Goal: Task Accomplishment & Management: Use online tool/utility

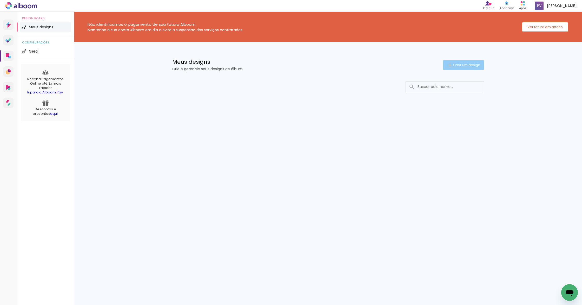
click at [464, 65] on span "Criar um design" at bounding box center [466, 64] width 27 height 3
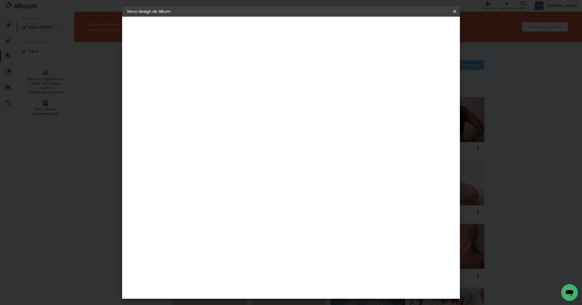
click at [214, 66] on paper-input-container "Título do álbum" at bounding box center [212, 69] width 4 height 13
click at [212, 72] on input at bounding box center [212, 70] width 0 height 8
type input "ll"
type paper-input "ll"
click at [0, 0] on slot "Avançar" at bounding box center [0, 0] width 0 height 0
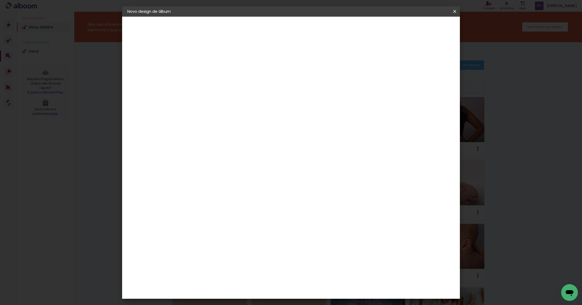
click at [221, 184] on div "Alplas" at bounding box center [215, 186] width 12 height 4
click at [0, 0] on slot "Avançar" at bounding box center [0, 0] width 0 height 0
click at [267, 112] on span "20 × 30 cm" at bounding box center [256, 117] width 19 height 11
click at [0, 0] on slot "Avançar" at bounding box center [0, 0] width 0 height 0
click at [426, 30] on paper-button "Iniciar design" at bounding box center [410, 27] width 34 height 9
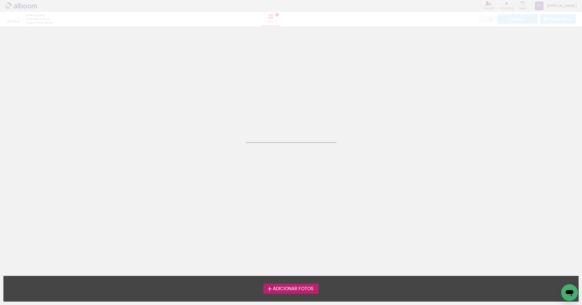
click at [293, 286] on span "Adicionar Fotos" at bounding box center [293, 288] width 41 height 5
click at [0, 0] on input "file" at bounding box center [0, 0] width 0 height 0
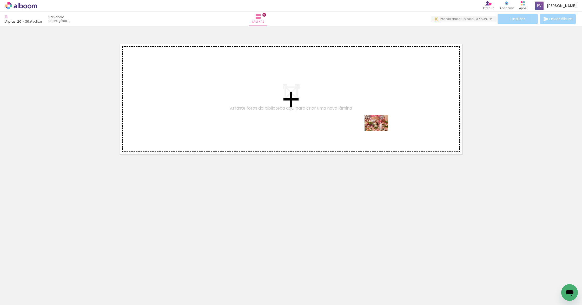
drag, startPoint x: 163, startPoint y: 290, endPoint x: 380, endPoint y: 142, distance: 262.7
click at [380, 130] on quentale-workspace at bounding box center [291, 152] width 582 height 305
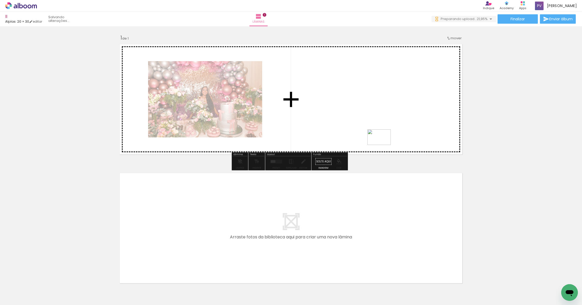
drag, startPoint x: 463, startPoint y: 292, endPoint x: 380, endPoint y: 138, distance: 174.8
click at [380, 138] on quentale-workspace at bounding box center [291, 152] width 582 height 305
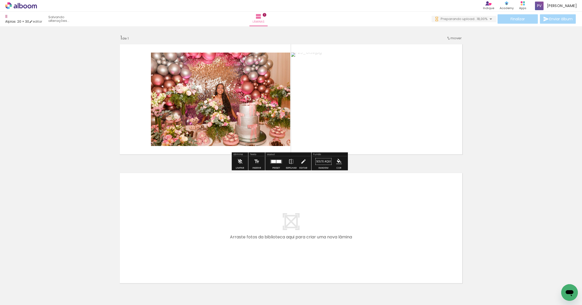
click at [271, 162] on div at bounding box center [273, 161] width 5 height 3
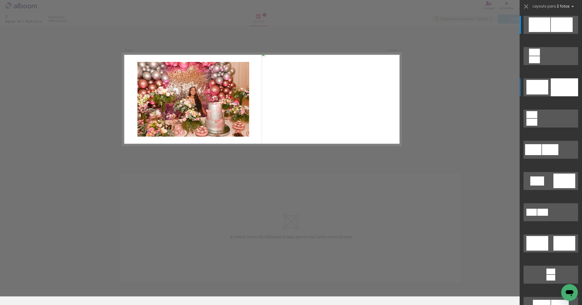
click at [553, 85] on div at bounding box center [564, 87] width 27 height 18
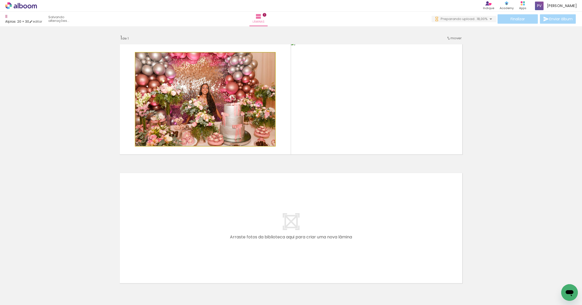
drag, startPoint x: 213, startPoint y: 117, endPoint x: 390, endPoint y: 118, distance: 177.2
click at [0, 0] on slot at bounding box center [0, 0] width 0 height 0
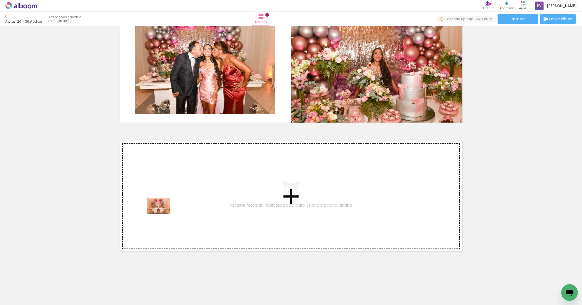
drag, startPoint x: 86, startPoint y: 290, endPoint x: 162, endPoint y: 214, distance: 108.2
click at [162, 214] on quentale-workspace at bounding box center [291, 152] width 582 height 305
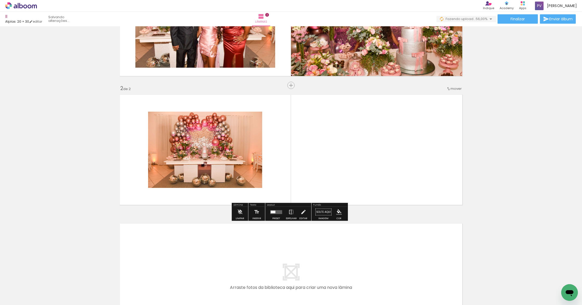
scroll to position [78, 0]
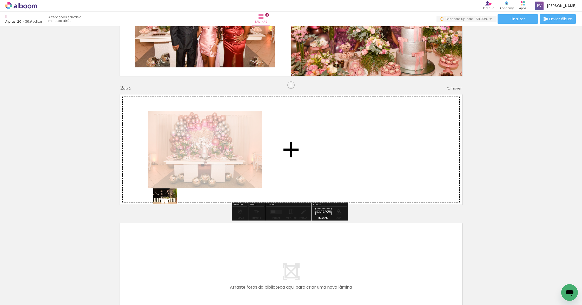
drag, startPoint x: 57, startPoint y: 290, endPoint x: 169, endPoint y: 203, distance: 141.6
click at [169, 203] on quentale-workspace at bounding box center [291, 152] width 582 height 305
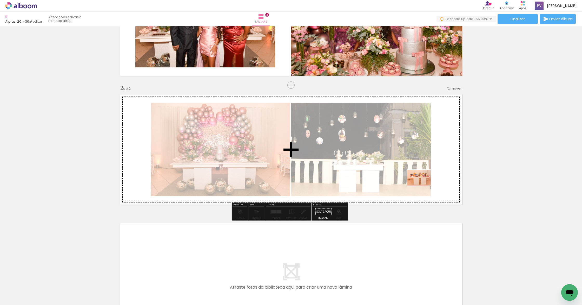
drag, startPoint x: 227, startPoint y: 292, endPoint x: 423, endPoint y: 185, distance: 223.5
click at [423, 185] on quentale-workspace at bounding box center [291, 152] width 582 height 305
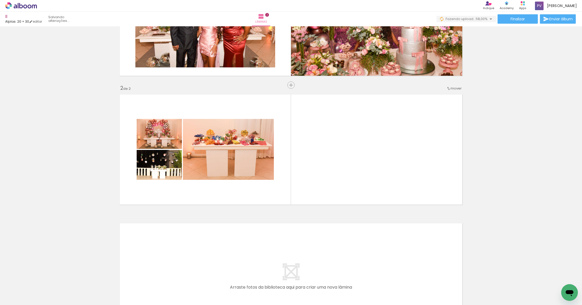
scroll to position [0, 491]
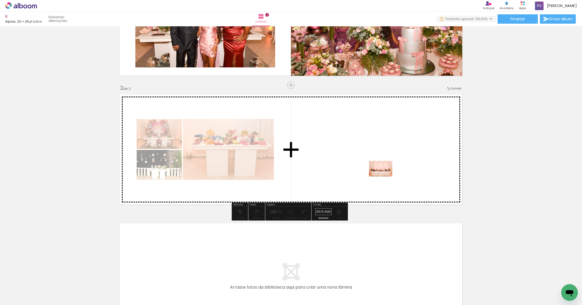
drag, startPoint x: 398, startPoint y: 290, endPoint x: 385, endPoint y: 176, distance: 114.4
click at [385, 176] on quentale-workspace at bounding box center [291, 152] width 582 height 305
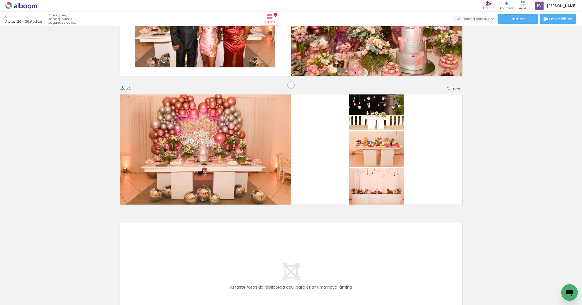
scroll to position [0, 917]
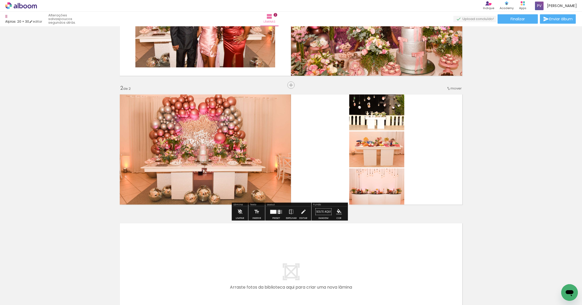
click at [269, 214] on div at bounding box center [276, 211] width 14 height 10
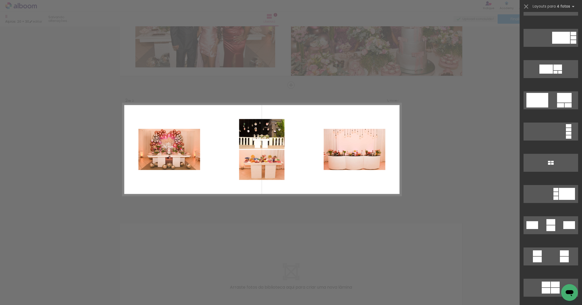
scroll to position [634, 0]
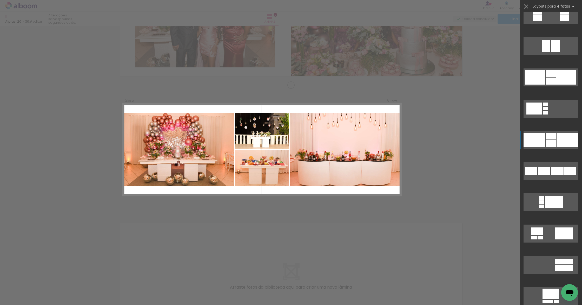
click at [549, 138] on div at bounding box center [551, 136] width 10 height 7
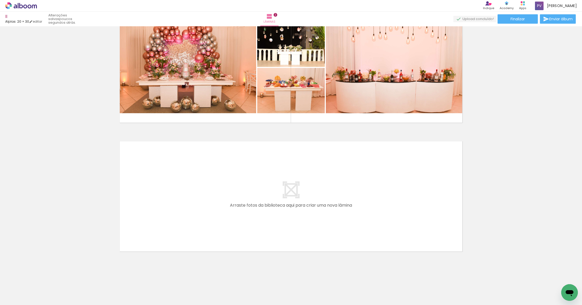
scroll to position [0, 0]
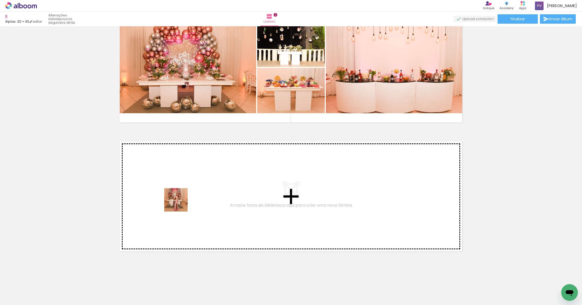
drag, startPoint x: 115, startPoint y: 292, endPoint x: 195, endPoint y: 189, distance: 130.5
click at [195, 189] on quentale-workspace at bounding box center [291, 152] width 582 height 305
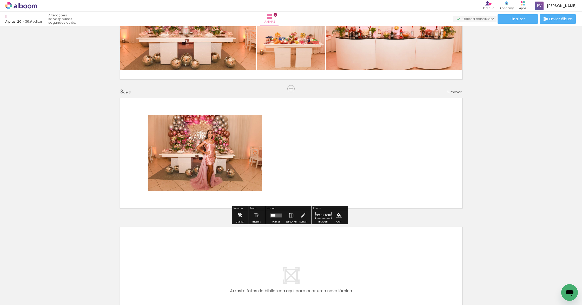
scroll to position [207, 0]
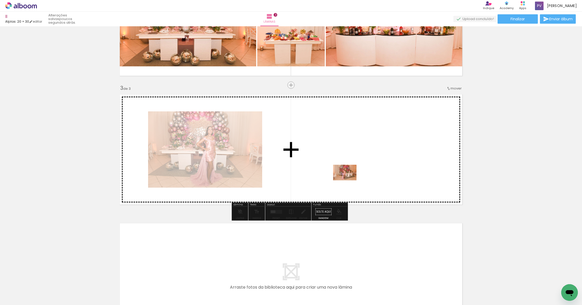
drag, startPoint x: 204, startPoint y: 294, endPoint x: 349, endPoint y: 180, distance: 184.7
click at [349, 180] on quentale-workspace at bounding box center [291, 152] width 582 height 305
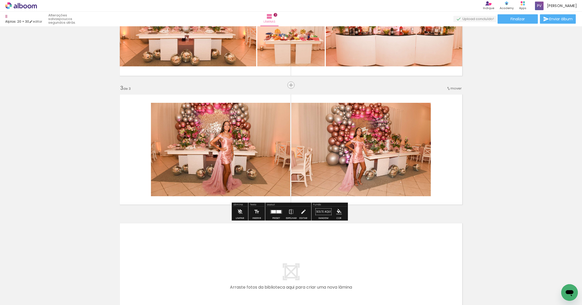
click at [277, 214] on div at bounding box center [276, 211] width 14 height 10
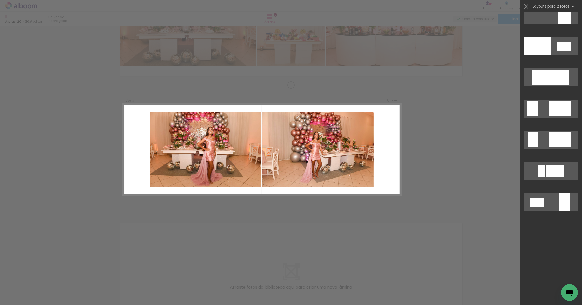
scroll to position [0, 0]
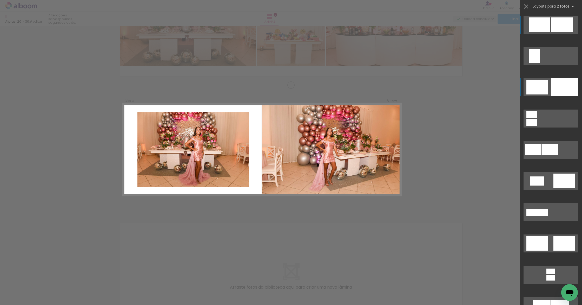
click at [564, 89] on div at bounding box center [564, 87] width 27 height 18
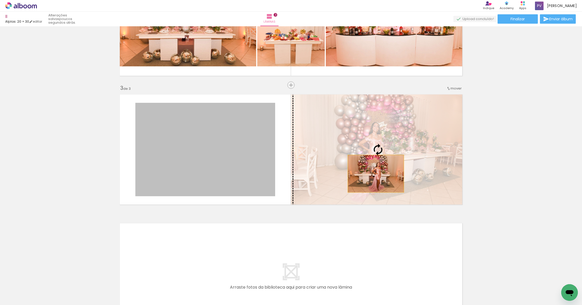
drag, startPoint x: 228, startPoint y: 175, endPoint x: 386, endPoint y: 173, distance: 158.3
click at [0, 0] on slot at bounding box center [0, 0] width 0 height 0
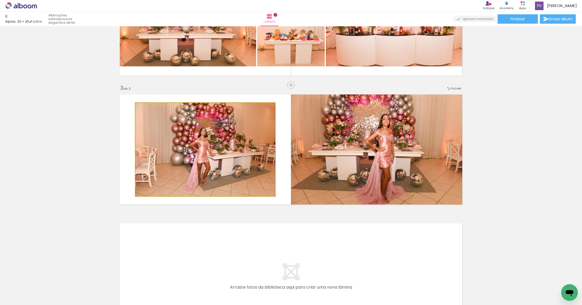
click at [229, 163] on quentale-photo at bounding box center [205, 149] width 140 height 93
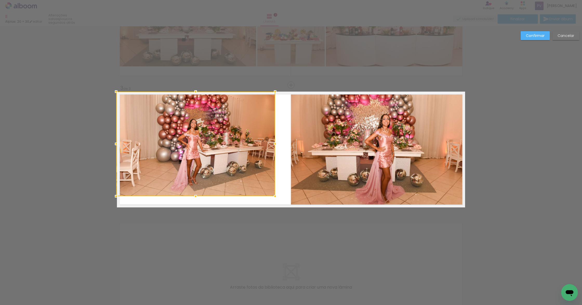
drag, startPoint x: 134, startPoint y: 102, endPoint x: 82, endPoint y: 98, distance: 51.9
click at [78, 92] on div "Inserir lâmina 1 de 3 Inserir lâmina 2 de 3 Inserir lâmina 3 de 3 Confirmar Can…" at bounding box center [291, 82] width 582 height 527
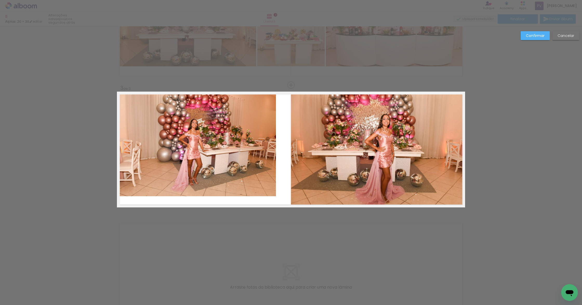
click at [137, 146] on quentale-photo at bounding box center [196, 143] width 159 height 104
click at [137, 146] on div at bounding box center [196, 143] width 158 height 104
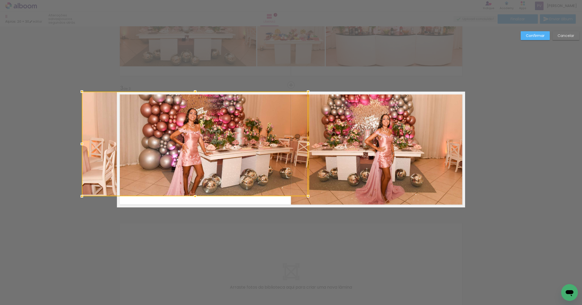
drag, startPoint x: 113, startPoint y: 144, endPoint x: 60, endPoint y: 155, distance: 54.5
click at [60, 155] on div "Inserir lâmina 1 de 3 Inserir lâmina 2 de 3 Inserir lâmina 3 de 3 Confirmar Can…" at bounding box center [291, 82] width 582 height 527
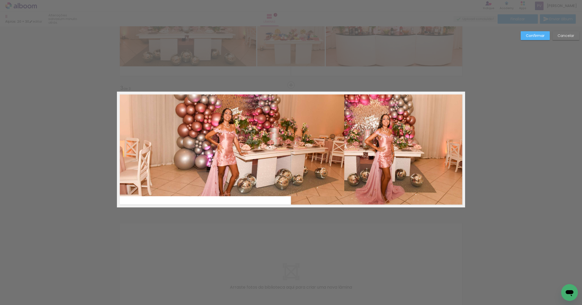
click at [238, 165] on quentale-photo at bounding box center [230, 143] width 227 height 104
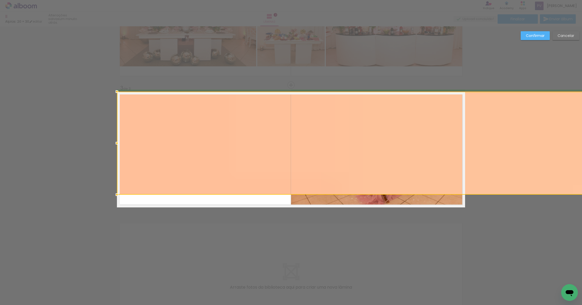
drag, startPoint x: 307, startPoint y: 196, endPoint x: 247, endPoint y: 191, distance: 61.0
click at [243, 190] on album-spread "3 de 3" at bounding box center [291, 149] width 348 height 116
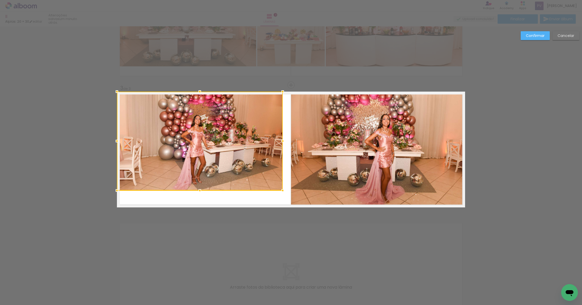
drag, startPoint x: 463, startPoint y: 141, endPoint x: 281, endPoint y: 156, distance: 182.8
click at [281, 156] on album-spread "3 de 3" at bounding box center [291, 149] width 348 height 116
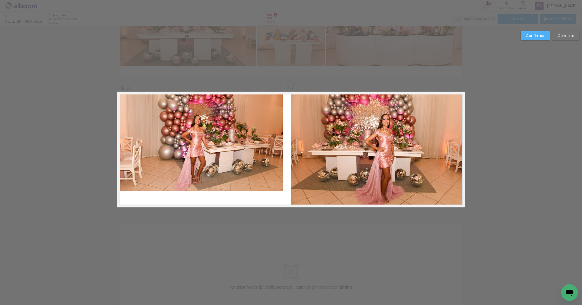
click at [203, 159] on quentale-photo at bounding box center [200, 140] width 166 height 99
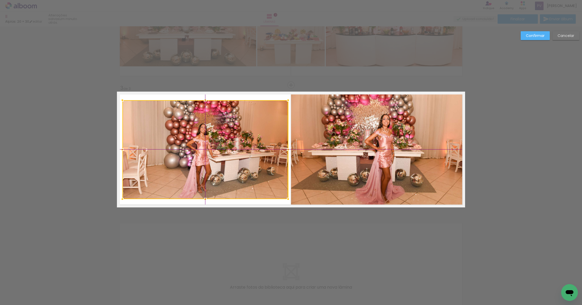
drag, startPoint x: 212, startPoint y: 145, endPoint x: 207, endPoint y: 148, distance: 6.4
click at [207, 148] on div at bounding box center [205, 149] width 166 height 99
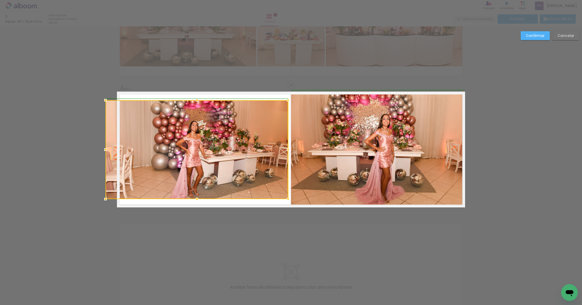
drag, startPoint x: 121, startPoint y: 149, endPoint x: 109, endPoint y: 150, distance: 12.1
click at [109, 150] on div at bounding box center [196, 149] width 183 height 99
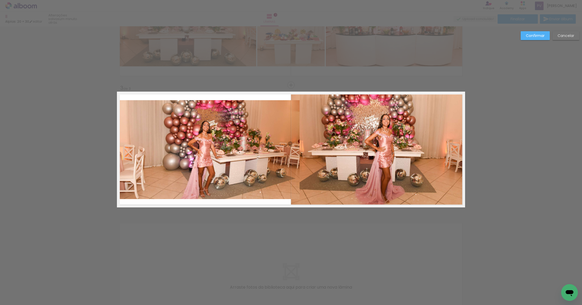
click at [181, 154] on quentale-photo at bounding box center [208, 149] width 183 height 99
click at [181, 154] on div at bounding box center [203, 149] width 172 height 99
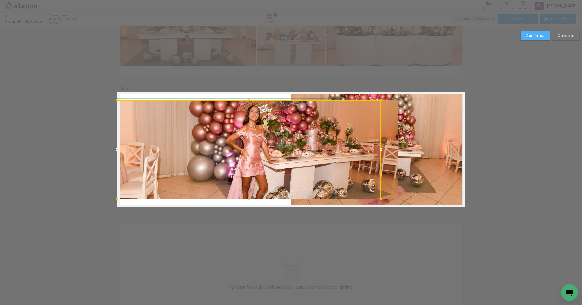
drag, startPoint x: 286, startPoint y: 149, endPoint x: 269, endPoint y: 148, distance: 16.7
click at [269, 148] on div at bounding box center [249, 149] width 264 height 99
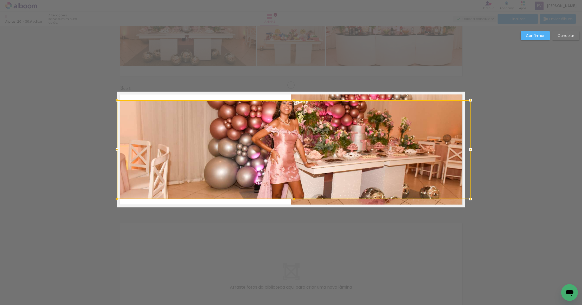
click at [385, 150] on div at bounding box center [294, 149] width 354 height 99
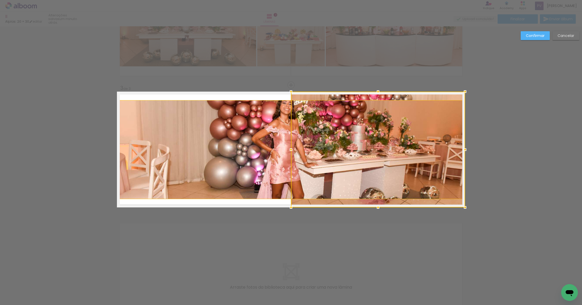
drag, startPoint x: 463, startPoint y: 149, endPoint x: 520, endPoint y: 168, distance: 59.8
click at [520, 168] on div "Inserir lâmina 1 de 3 Inserir lâmina 2 de 3 Inserir lâmina 3 de 3 Confirmar Can…" at bounding box center [291, 82] width 582 height 527
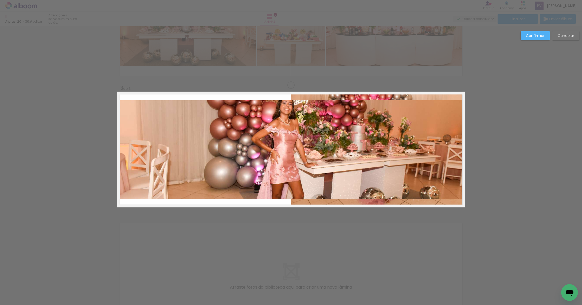
click at [415, 155] on quentale-photo at bounding box center [291, 149] width 348 height 99
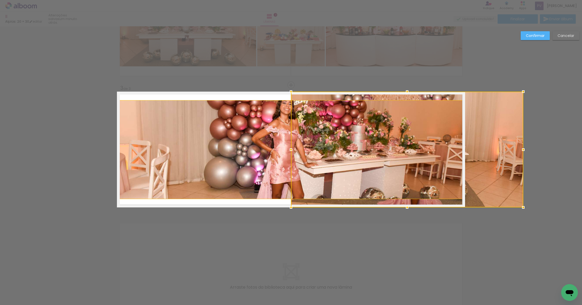
drag, startPoint x: 462, startPoint y: 149, endPoint x: 462, endPoint y: 157, distance: 8.1
click at [462, 157] on div at bounding box center [407, 149] width 232 height 116
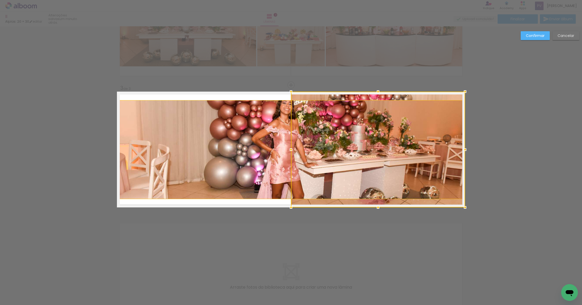
click at [385, 151] on div at bounding box center [378, 149] width 174 height 116
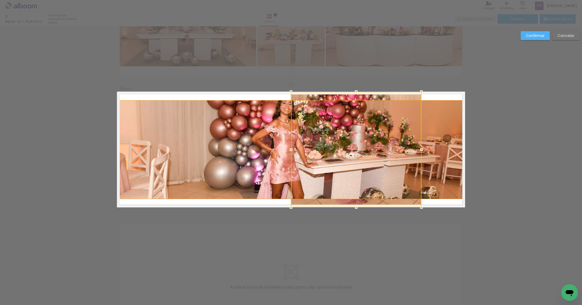
drag, startPoint x: 464, startPoint y: 149, endPoint x: 449, endPoint y: 161, distance: 19.3
click at [449, 161] on album-spread "3 de 3" at bounding box center [291, 149] width 348 height 116
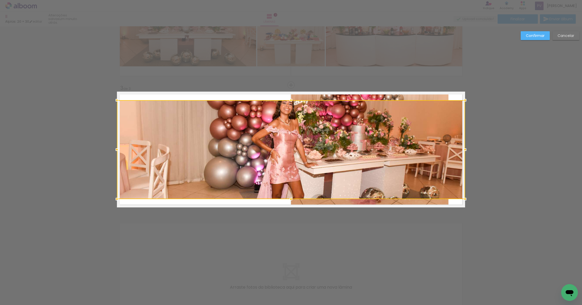
click at [0, 0] on slot "Confirmar" at bounding box center [0, 0] width 0 height 0
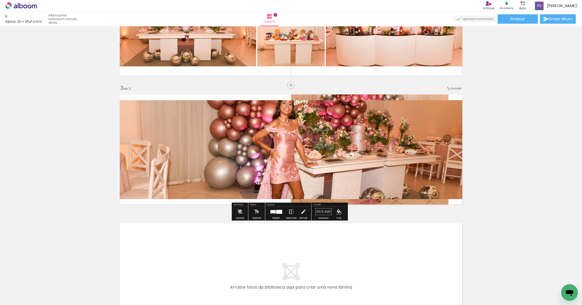
click at [249, 160] on quentale-photo at bounding box center [291, 149] width 348 height 99
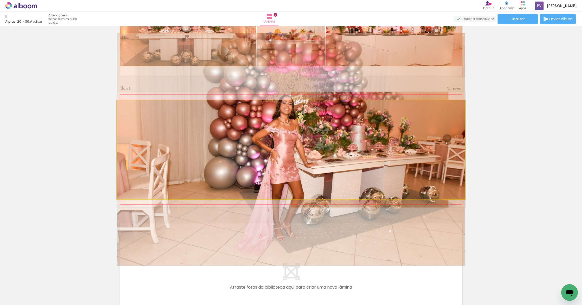
click at [441, 146] on quentale-photo at bounding box center [291, 149] width 348 height 99
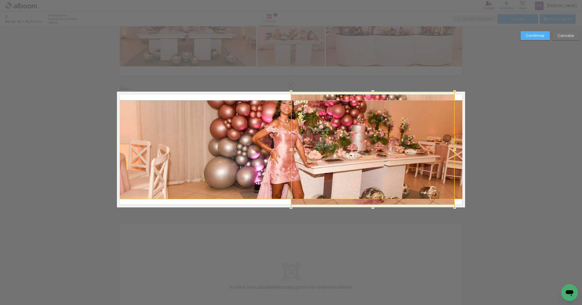
drag, startPoint x: 447, startPoint y: 150, endPoint x: 471, endPoint y: 161, distance: 26.7
click at [473, 162] on div "Inserir lâmina 1 de 3 Inserir lâmina 2 de 3 Inserir lâmina 3 de 3 Confirmar Can…" at bounding box center [291, 82] width 582 height 527
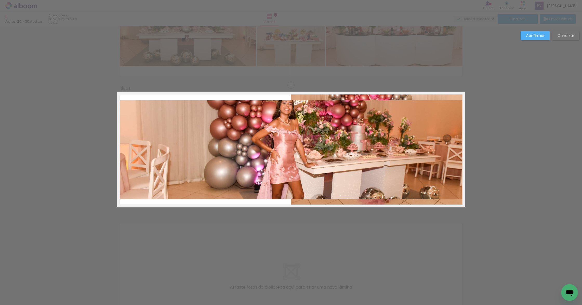
click at [252, 139] on quentale-photo at bounding box center [291, 149] width 348 height 99
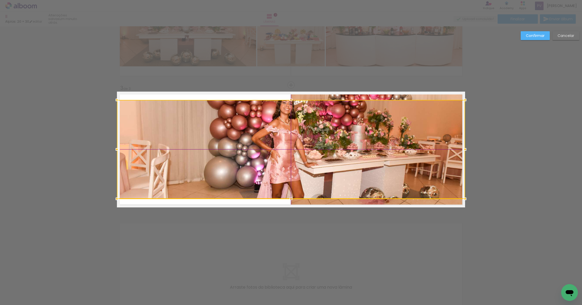
drag, startPoint x: 256, startPoint y: 138, endPoint x: 238, endPoint y: 141, distance: 17.9
click at [236, 141] on div at bounding box center [291, 149] width 348 height 99
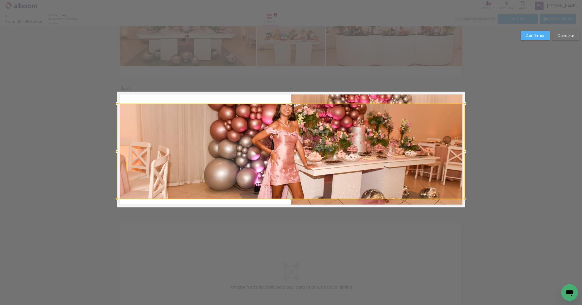
drag, startPoint x: 289, startPoint y: 98, endPoint x: 254, endPoint y: 98, distance: 35.1
click at [254, 98] on album-spread "3 de 3" at bounding box center [291, 149] width 348 height 116
click at [451, 150] on quentale-photo at bounding box center [291, 150] width 348 height 95
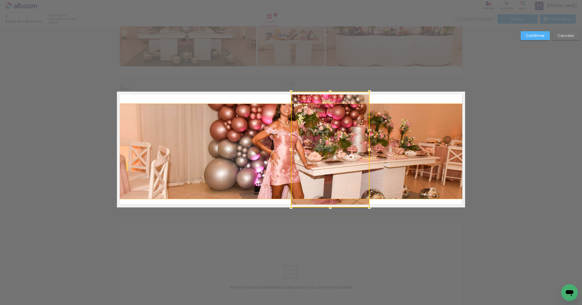
drag, startPoint x: 461, startPoint y: 148, endPoint x: 374, endPoint y: 150, distance: 87.6
click at [367, 152] on div at bounding box center [369, 149] width 10 height 10
click at [556, 36] on paper-button "Cancelar" at bounding box center [565, 35] width 27 height 9
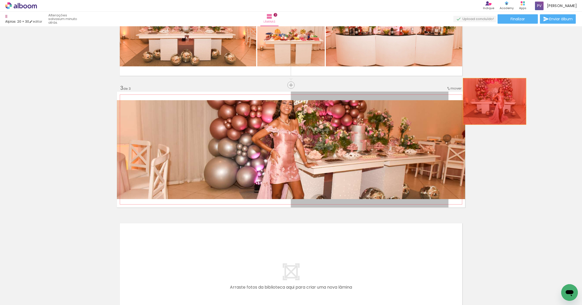
drag, startPoint x: 421, startPoint y: 98, endPoint x: 581, endPoint y: 110, distance: 160.8
click at [581, 110] on div "Inserir lâmina 1 de 3 Inserir lâmina 2 de 3 Inserir lâmina 3 de 3 Confirmar Can…" at bounding box center [291, 165] width 582 height 278
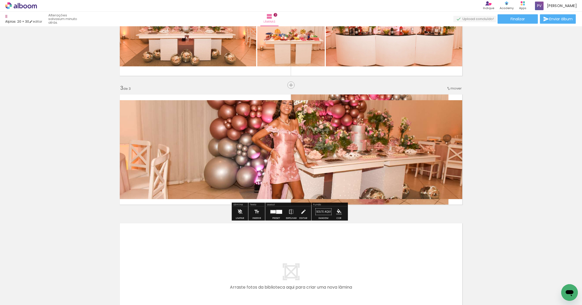
click at [380, 172] on quentale-photo at bounding box center [291, 149] width 348 height 99
drag, startPoint x: 286, startPoint y: 286, endPoint x: 287, endPoint y: 279, distance: 6.8
click at [287, 279] on div at bounding box center [284, 287] width 17 height 26
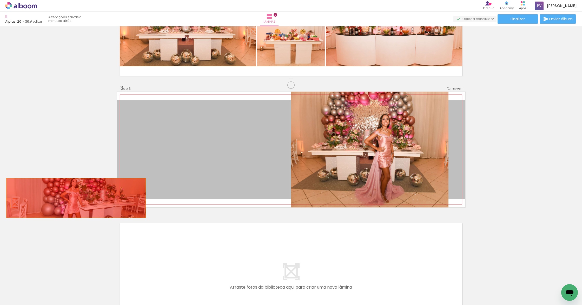
drag, startPoint x: 172, startPoint y: 157, endPoint x: 74, endPoint y: 197, distance: 105.3
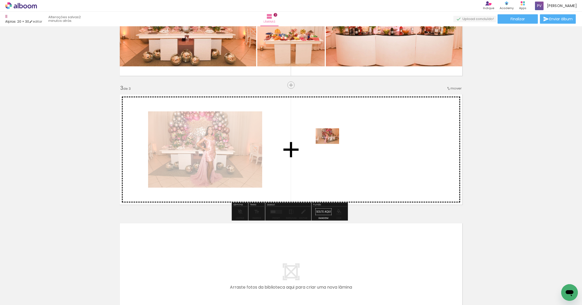
drag, startPoint x: 200, startPoint y: 288, endPoint x: 331, endPoint y: 144, distance: 195.2
click at [331, 144] on quentale-workspace at bounding box center [291, 152] width 582 height 305
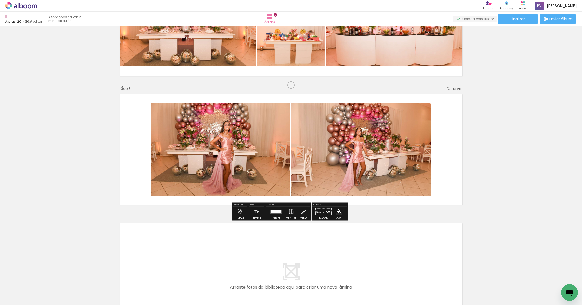
click at [337, 170] on quentale-photo at bounding box center [361, 149] width 140 height 93
click at [337, 169] on quentale-photo at bounding box center [361, 149] width 140 height 93
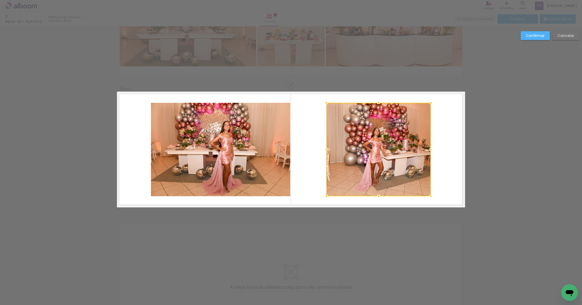
drag, startPoint x: 290, startPoint y: 149, endPoint x: 325, endPoint y: 154, distance: 35.5
click at [326, 154] on div at bounding box center [378, 149] width 104 height 93
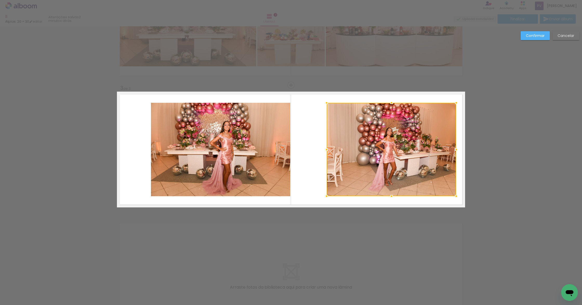
drag, startPoint x: 429, startPoint y: 148, endPoint x: 455, endPoint y: 154, distance: 26.1
click at [455, 154] on div at bounding box center [456, 149] width 10 height 10
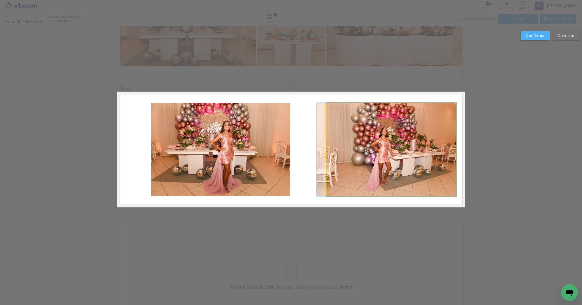
drag, startPoint x: 403, startPoint y: 146, endPoint x: 382, endPoint y: 146, distance: 20.8
click at [488, 154] on div "Confirmar Cancelar" at bounding box center [291, 82] width 582 height 527
click at [259, 140] on quentale-photo at bounding box center [220, 149] width 139 height 93
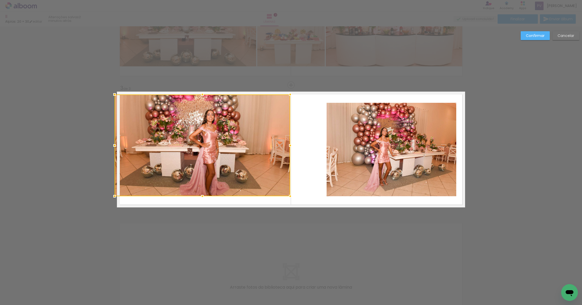
drag, startPoint x: 151, startPoint y: 103, endPoint x: 118, endPoint y: 95, distance: 34.3
click at [118, 95] on div at bounding box center [114, 94] width 10 height 10
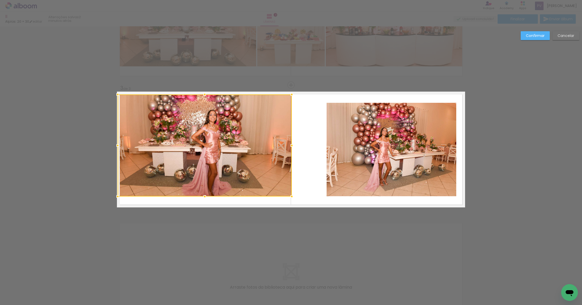
click at [289, 196] on div at bounding box center [292, 196] width 10 height 10
click at [210, 186] on quentale-photo at bounding box center [205, 145] width 174 height 102
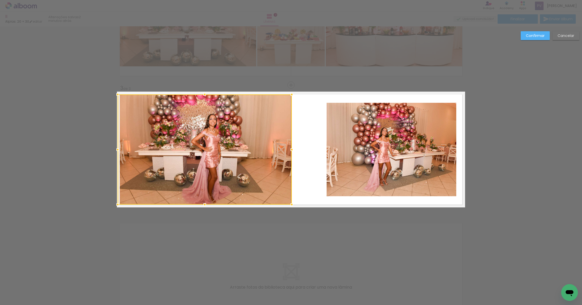
drag, startPoint x: 203, startPoint y: 195, endPoint x: 203, endPoint y: 203, distance: 8.1
click at [203, 203] on div at bounding box center [205, 204] width 10 height 10
click at [515, 183] on div "Confirmar Cancelar" at bounding box center [291, 82] width 582 height 527
click at [302, 160] on quentale-layouter at bounding box center [291, 149] width 348 height 116
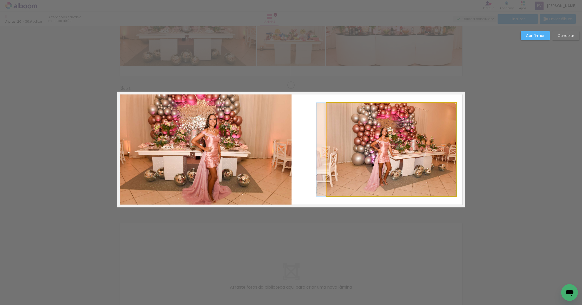
drag, startPoint x: 349, startPoint y: 149, endPoint x: 343, endPoint y: 150, distance: 6.1
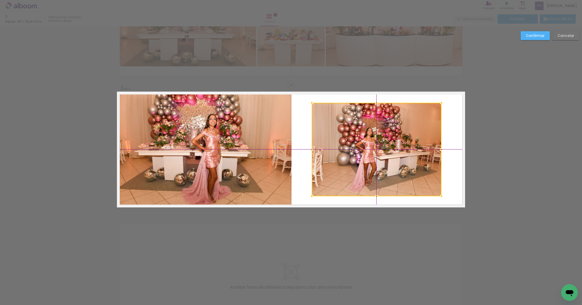
drag, startPoint x: 333, startPoint y: 138, endPoint x: 320, endPoint y: 139, distance: 13.8
click at [320, 139] on div at bounding box center [377, 149] width 130 height 93
click at [533, 38] on paper-button "Confirmar" at bounding box center [535, 35] width 29 height 9
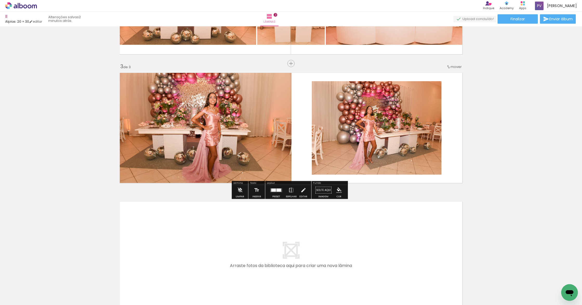
scroll to position [289, 0]
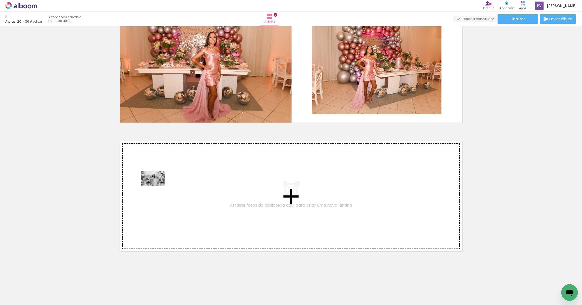
drag, startPoint x: 143, startPoint y: 289, endPoint x: 274, endPoint y: 285, distance: 130.3
click at [157, 186] on quentale-workspace at bounding box center [291, 152] width 582 height 305
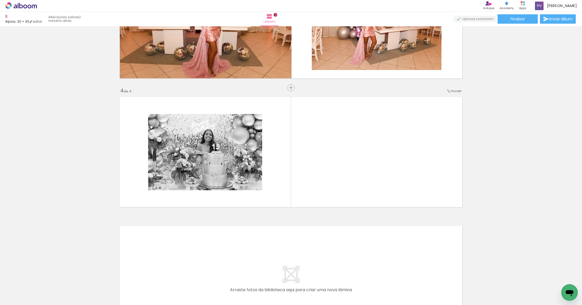
scroll to position [336, 0]
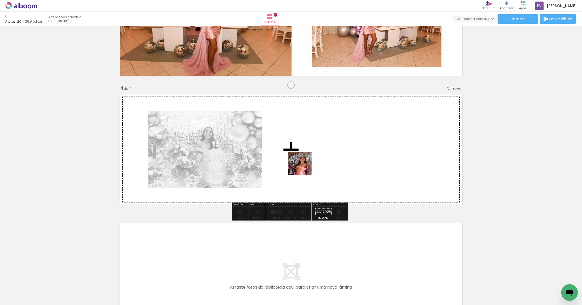
drag, startPoint x: 291, startPoint y: 293, endPoint x: 304, endPoint y: 165, distance: 129.0
click at [304, 165] on quentale-workspace at bounding box center [291, 152] width 582 height 305
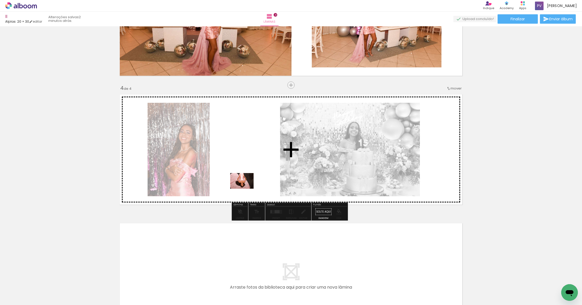
drag, startPoint x: 254, startPoint y: 282, endPoint x: 246, endPoint y: 188, distance: 93.7
click at [246, 188] on quentale-workspace at bounding box center [291, 152] width 582 height 305
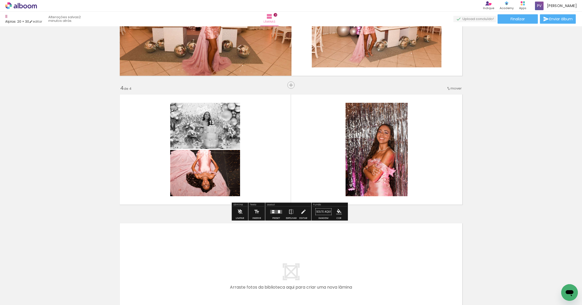
click at [274, 207] on div at bounding box center [276, 211] width 14 height 10
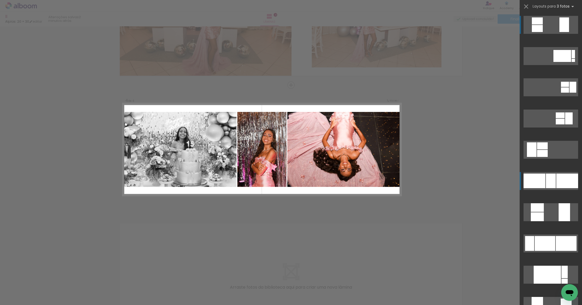
click at [546, 176] on div at bounding box center [551, 180] width 10 height 15
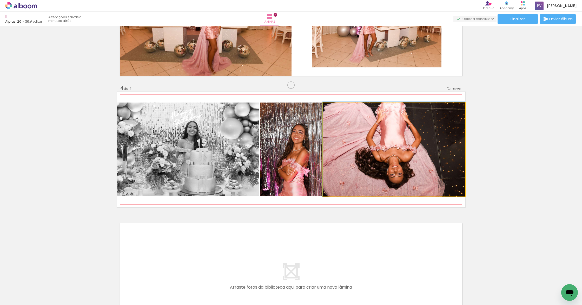
click at [389, 157] on quentale-photo at bounding box center [394, 149] width 142 height 94
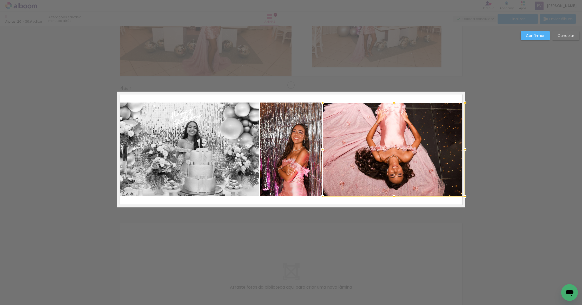
click at [383, 161] on div at bounding box center [394, 150] width 142 height 94
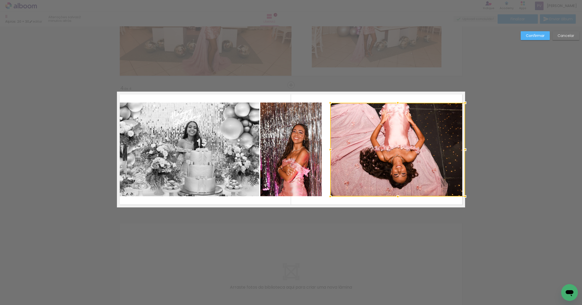
drag, startPoint x: 321, startPoint y: 148, endPoint x: 325, endPoint y: 149, distance: 3.9
click at [325, 149] on div at bounding box center [330, 149] width 10 height 10
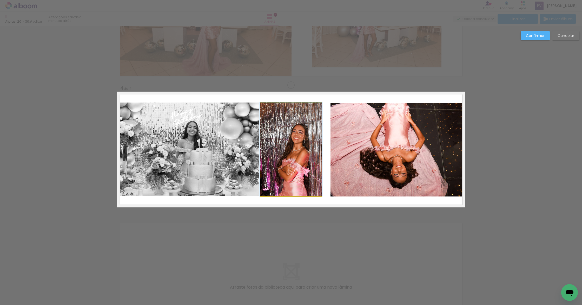
click at [303, 145] on quentale-photo at bounding box center [290, 149] width 61 height 94
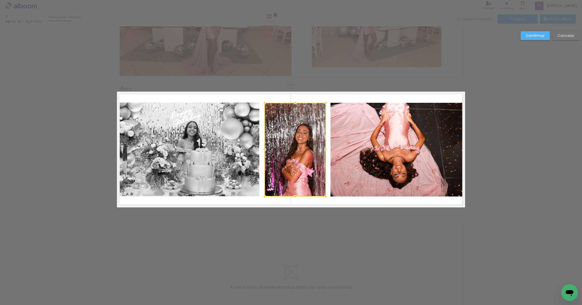
drag, startPoint x: 304, startPoint y: 145, endPoint x: 308, endPoint y: 145, distance: 3.9
click at [308, 145] on div at bounding box center [295, 150] width 61 height 94
click at [0, 0] on slot "Confirmar" at bounding box center [0, 0] width 0 height 0
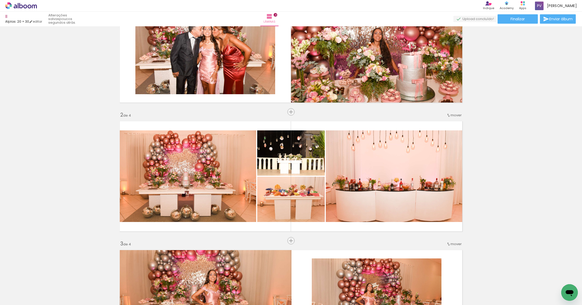
scroll to position [0, 23]
drag, startPoint x: 118, startPoint y: 304, endPoint x: 85, endPoint y: 303, distance: 32.8
click at [43, 304] on iron-horizontal-list at bounding box center [37, 288] width 10 height 32
click at [63, 289] on div at bounding box center [58, 286] width 26 height 17
click at [378, 291] on div at bounding box center [378, 286] width 26 height 17
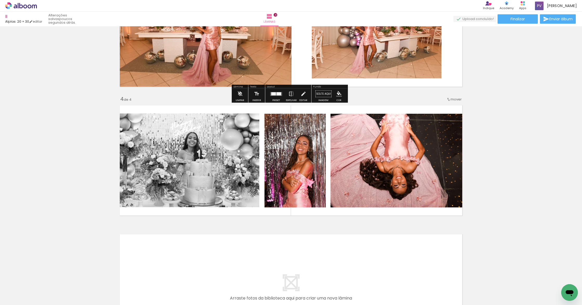
scroll to position [418, 0]
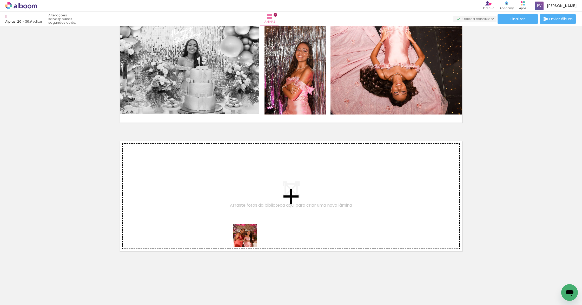
drag, startPoint x: 287, startPoint y: 295, endPoint x: 322, endPoint y: 272, distance: 41.4
click at [242, 232] on quentale-workspace at bounding box center [291, 152] width 582 height 305
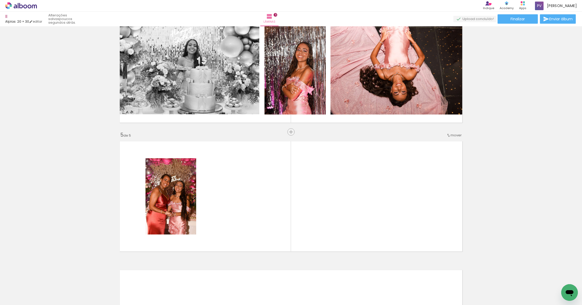
scroll to position [464, 0]
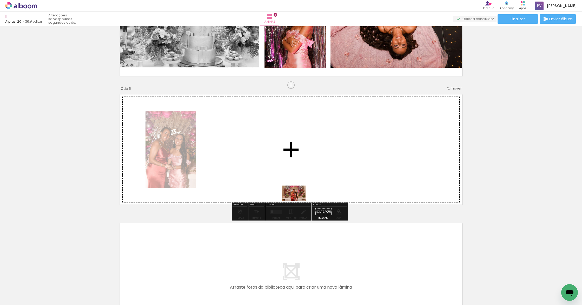
drag, startPoint x: 323, startPoint y: 291, endPoint x: 298, endPoint y: 201, distance: 93.8
click at [298, 201] on quentale-workspace at bounding box center [291, 152] width 582 height 305
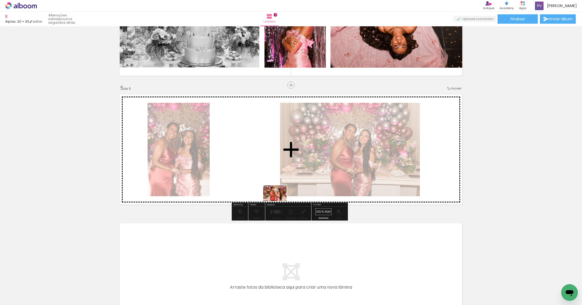
drag, startPoint x: 349, startPoint y: 287, endPoint x: 279, endPoint y: 201, distance: 111.7
click at [279, 201] on quentale-workspace at bounding box center [291, 152] width 582 height 305
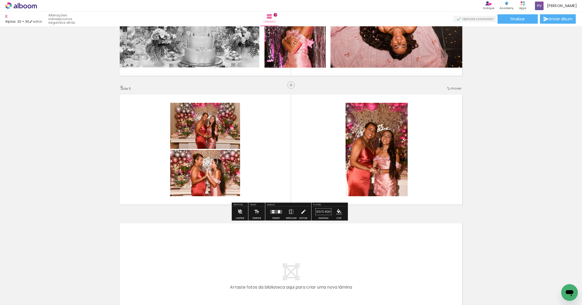
click at [276, 214] on div at bounding box center [276, 211] width 14 height 10
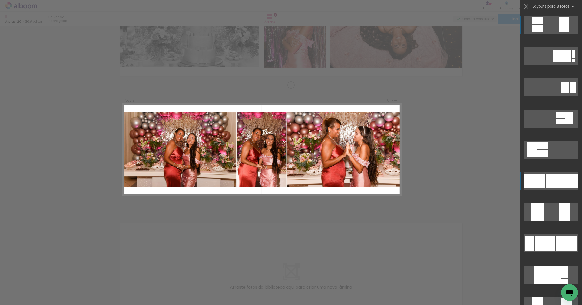
click at [532, 180] on div at bounding box center [535, 180] width 22 height 15
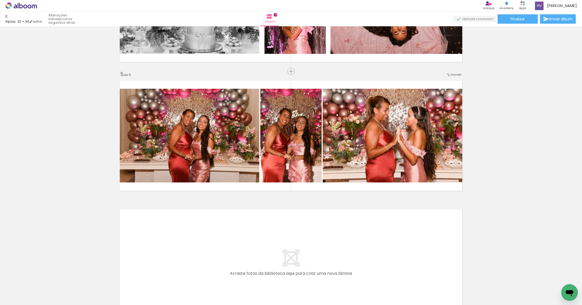
scroll to position [382, 0]
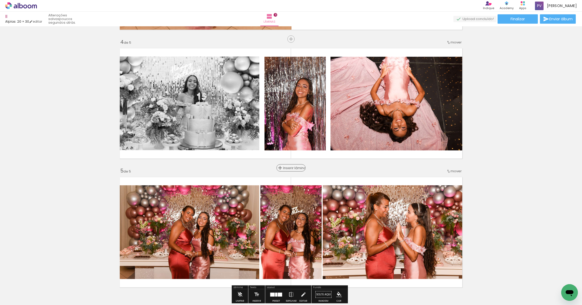
click at [289, 168] on span "Inserir lâmina" at bounding box center [293, 167] width 20 height 3
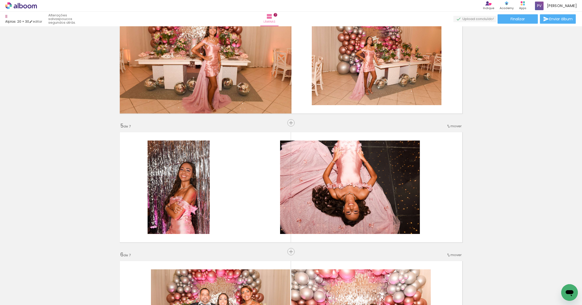
scroll to position [0, 438]
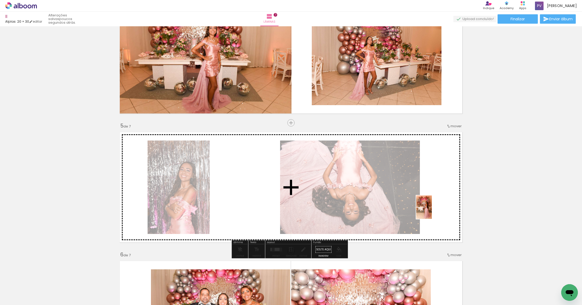
drag, startPoint x: 397, startPoint y: 289, endPoint x: 437, endPoint y: 201, distance: 96.9
click at [437, 201] on quentale-workspace at bounding box center [291, 152] width 582 height 305
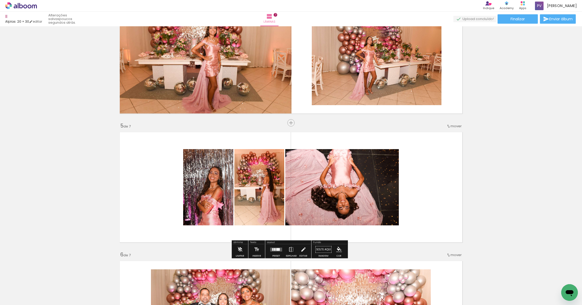
click at [270, 249] on quentale-layouter at bounding box center [276, 249] width 12 height 4
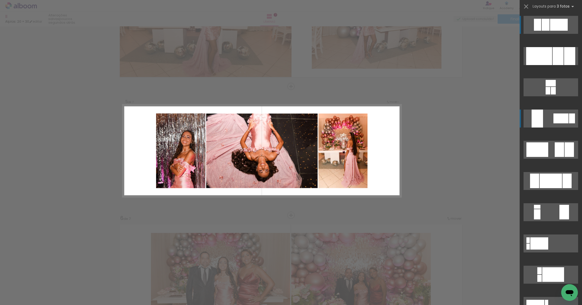
scroll to position [464, 0]
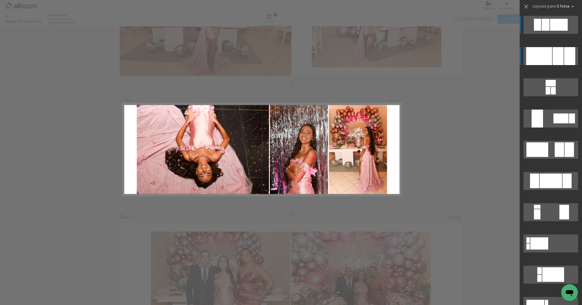
click at [545, 52] on div at bounding box center [539, 56] width 26 height 18
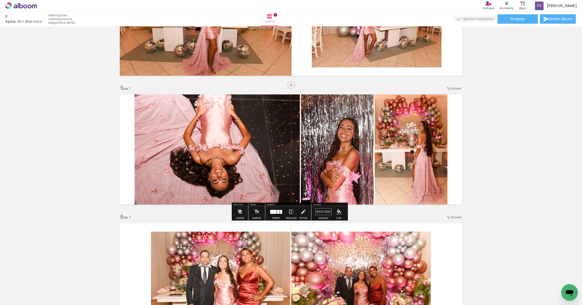
click at [246, 156] on quentale-photo at bounding box center [217, 149] width 165 height 116
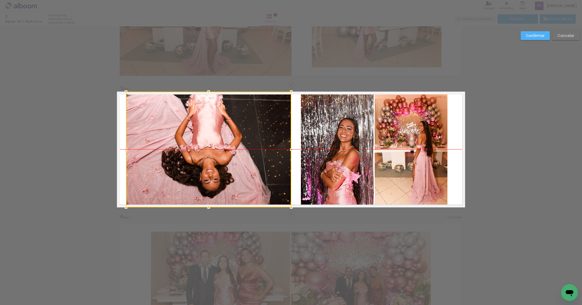
drag, startPoint x: 241, startPoint y: 158, endPoint x: 233, endPoint y: 159, distance: 8.9
click at [233, 159] on div at bounding box center [208, 149] width 165 height 116
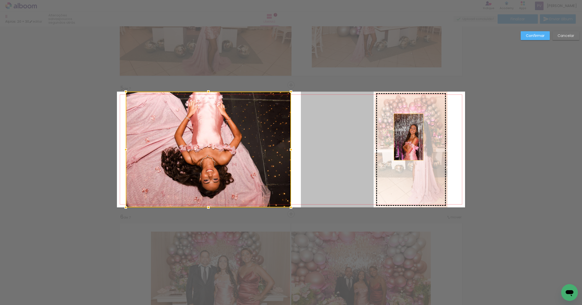
drag, startPoint x: 342, startPoint y: 137, endPoint x: 410, endPoint y: 137, distance: 68.3
click at [0, 0] on slot at bounding box center [0, 0] width 0 height 0
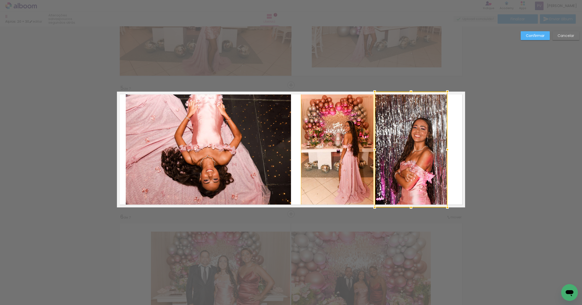
click at [0, 0] on slot "Confirmar" at bounding box center [0, 0] width 0 height 0
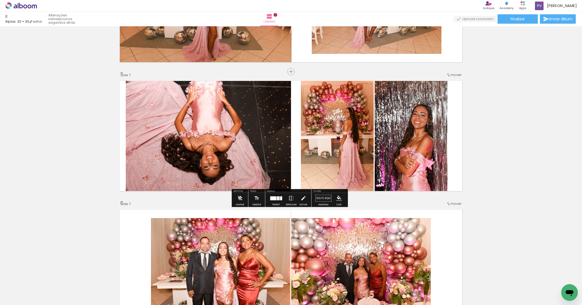
scroll to position [505, 0]
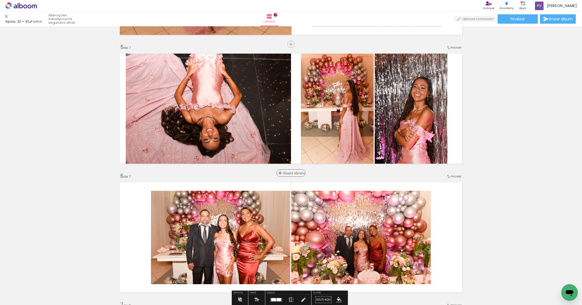
click at [288, 171] on span "Inserir lâmina" at bounding box center [293, 172] width 20 height 3
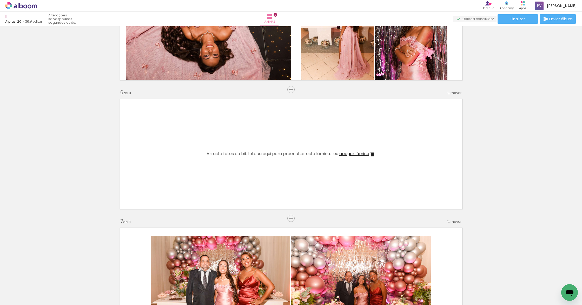
scroll to position [635, 0]
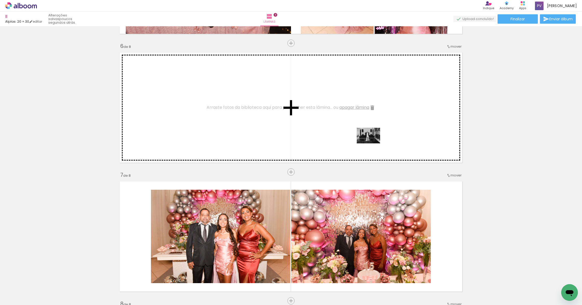
drag, startPoint x: 430, startPoint y: 288, endPoint x: 184, endPoint y: 295, distance: 245.9
click at [372, 143] on quentale-workspace at bounding box center [291, 152] width 582 height 305
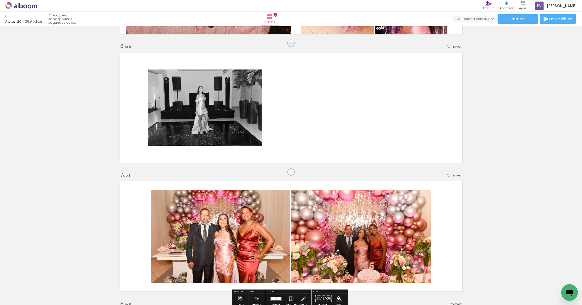
scroll to position [0, 0]
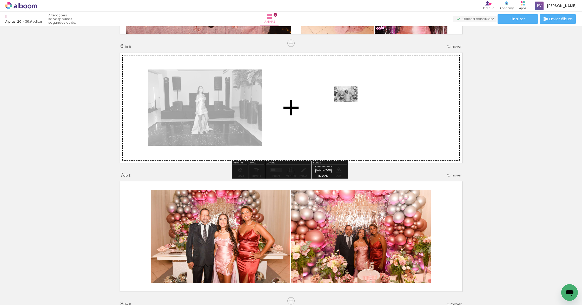
drag, startPoint x: 159, startPoint y: 260, endPoint x: 350, endPoint y: 102, distance: 247.7
click at [350, 102] on quentale-workspace at bounding box center [291, 152] width 582 height 305
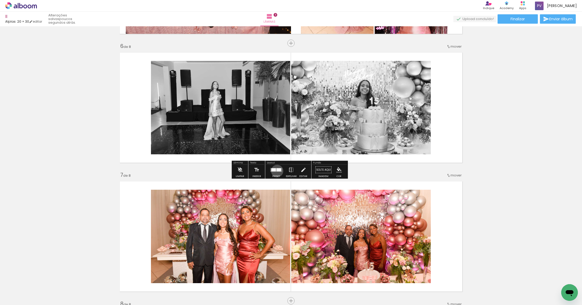
click at [276, 170] on div at bounding box center [278, 169] width 5 height 3
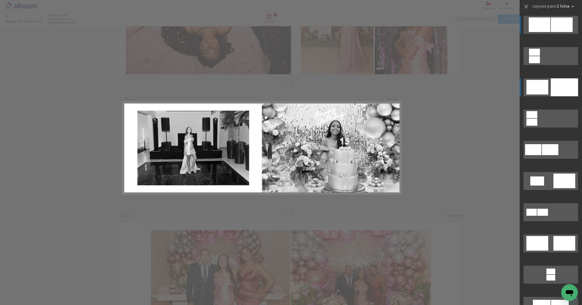
scroll to position [593, 0]
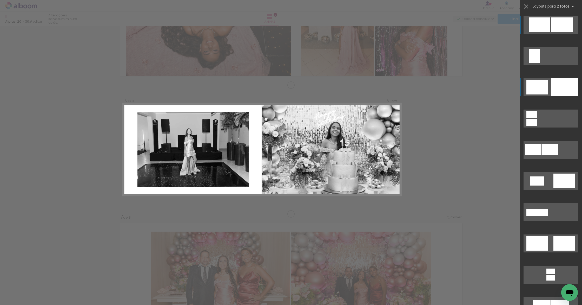
click at [546, 83] on quentale-layouter at bounding box center [551, 87] width 55 height 18
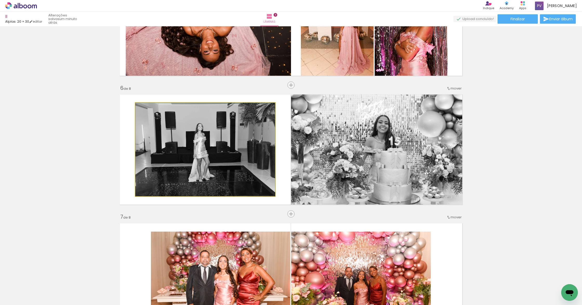
drag, startPoint x: 228, startPoint y: 151, endPoint x: 365, endPoint y: 150, distance: 137.2
click at [0, 0] on slot at bounding box center [0, 0] width 0 height 0
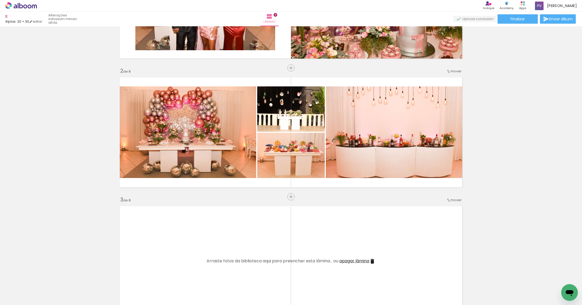
scroll to position [184, 0]
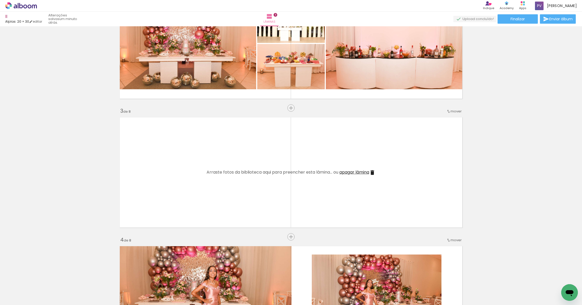
click at [353, 171] on span "apagar lâmina" at bounding box center [354, 172] width 30 height 6
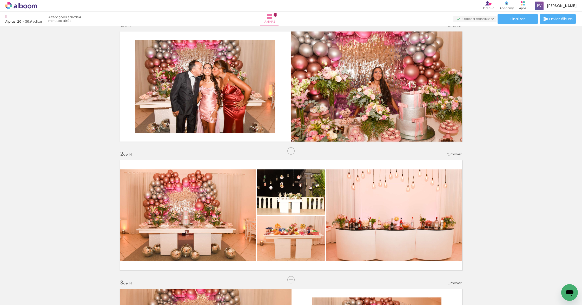
scroll to position [5, 0]
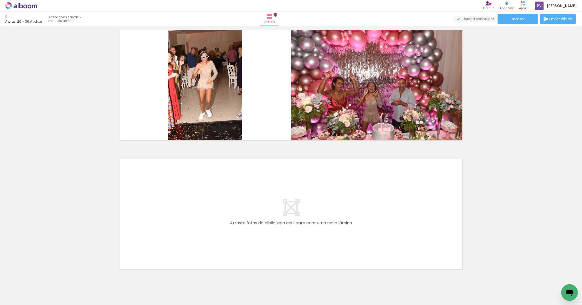
scroll to position [1704, 0]
